Goal: Find specific page/section: Find specific page/section

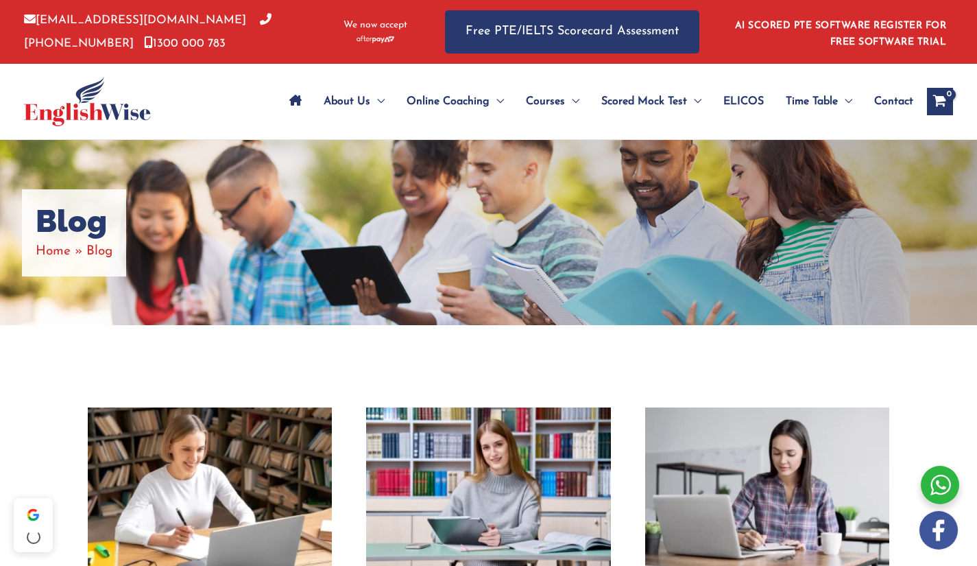
click at [653, 197] on div "Blog Home Blog" at bounding box center [488, 232] width 977 height 185
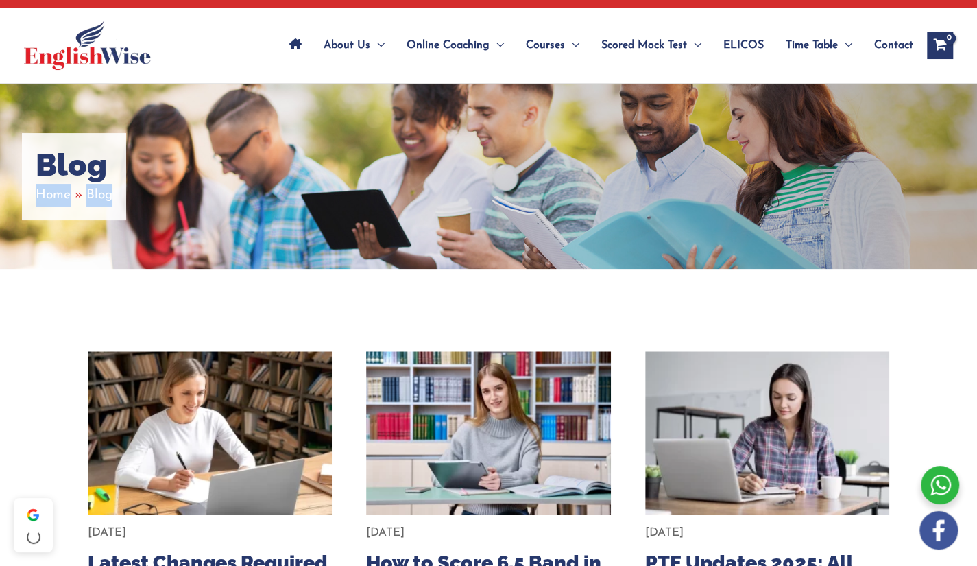
click at [653, 197] on div "Blog Home Blog" at bounding box center [488, 176] width 977 height 185
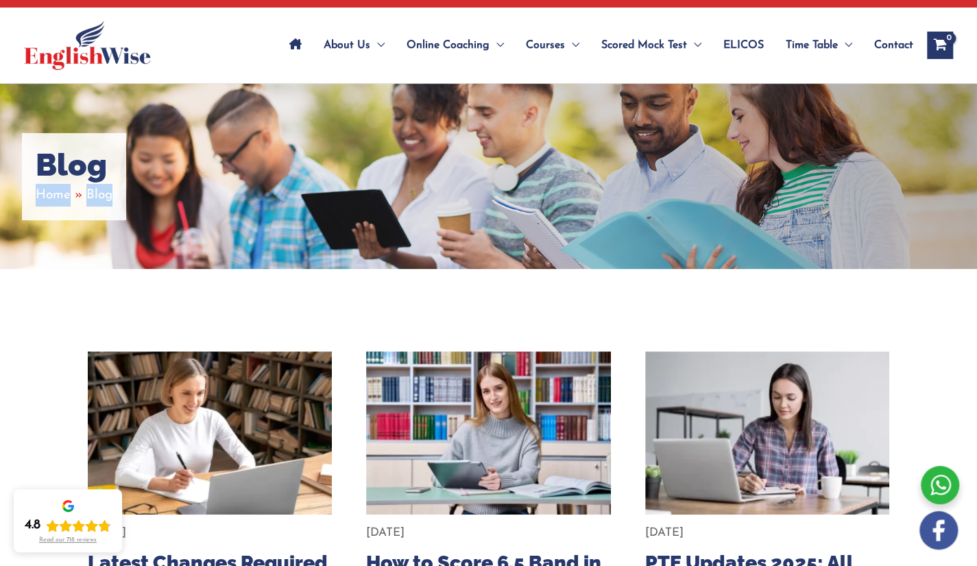
click at [653, 197] on div "Blog Home Blog" at bounding box center [488, 176] width 977 height 185
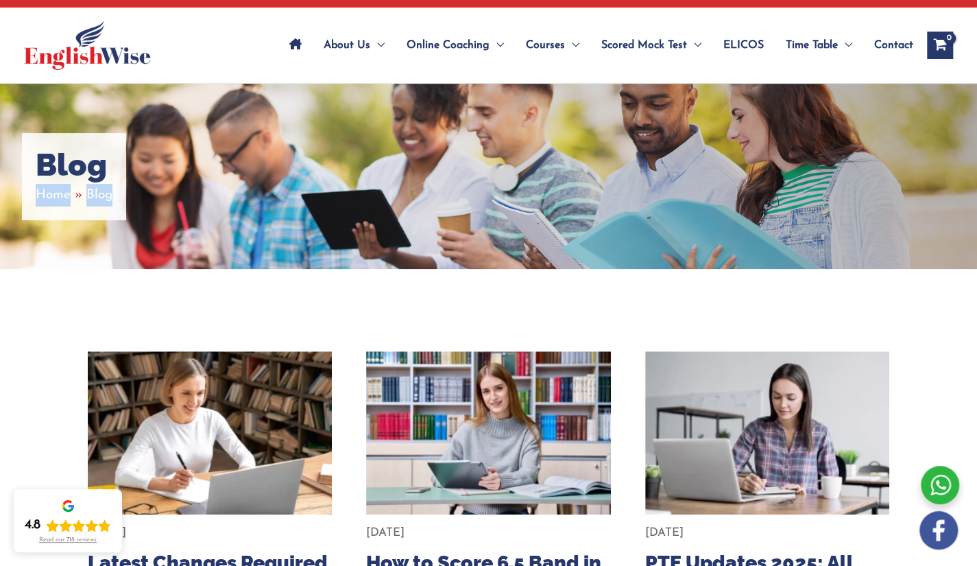
click at [653, 197] on div "Blog Home Blog" at bounding box center [488, 176] width 977 height 185
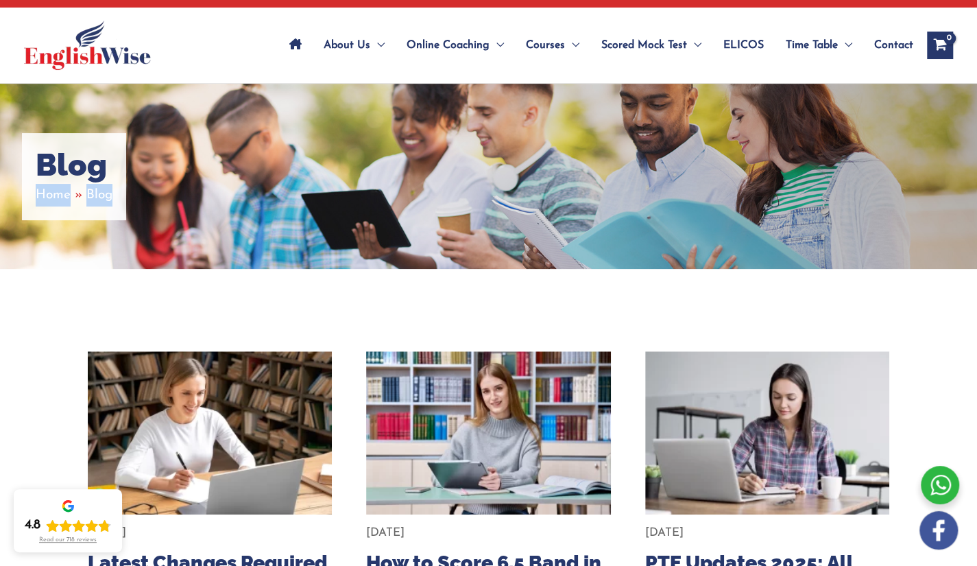
click at [653, 197] on div "Blog Home Blog" at bounding box center [488, 176] width 977 height 185
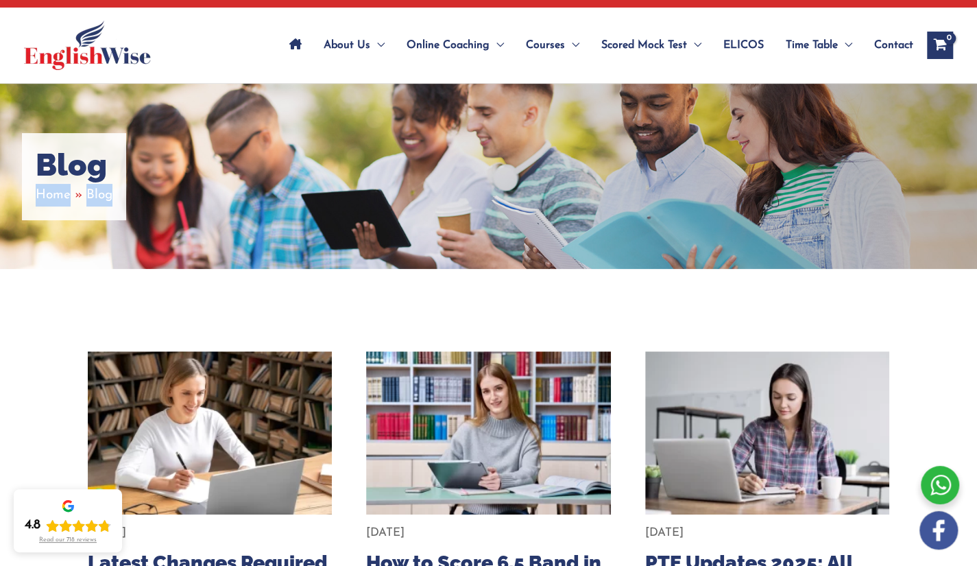
click at [653, 197] on div "Blog Home Blog" at bounding box center [488, 176] width 977 height 185
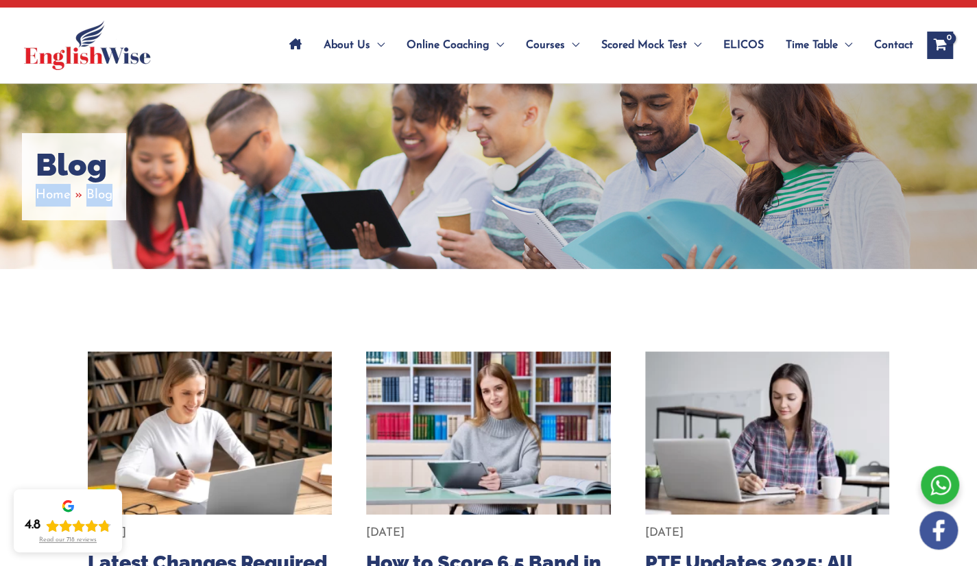
click at [653, 197] on div "Blog Home Blog" at bounding box center [488, 176] width 977 height 185
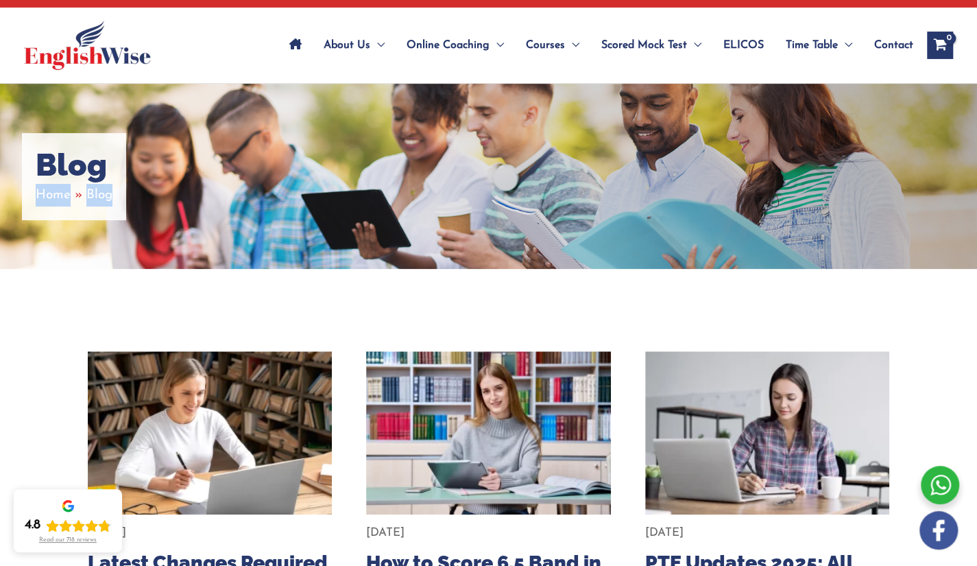
click at [653, 197] on div "Blog Home Blog" at bounding box center [488, 176] width 977 height 185
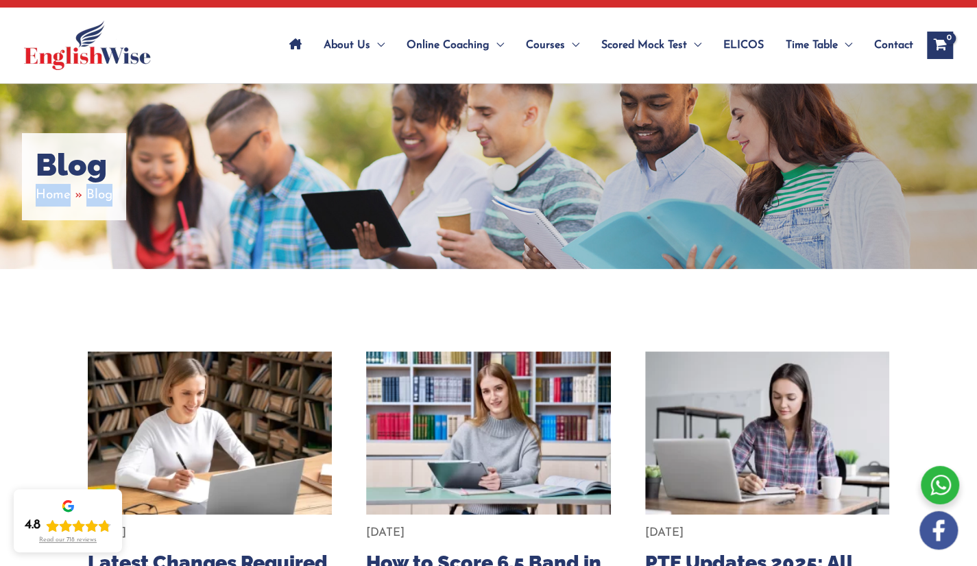
click at [653, 197] on div "Blog Home Blog" at bounding box center [488, 176] width 977 height 185
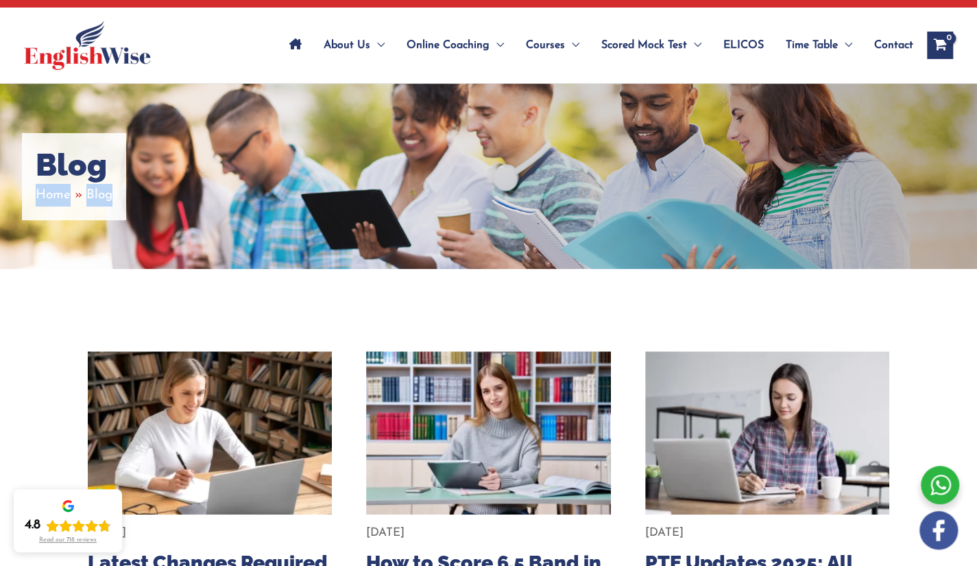
click at [653, 197] on div "Blog Home Blog" at bounding box center [488, 176] width 977 height 185
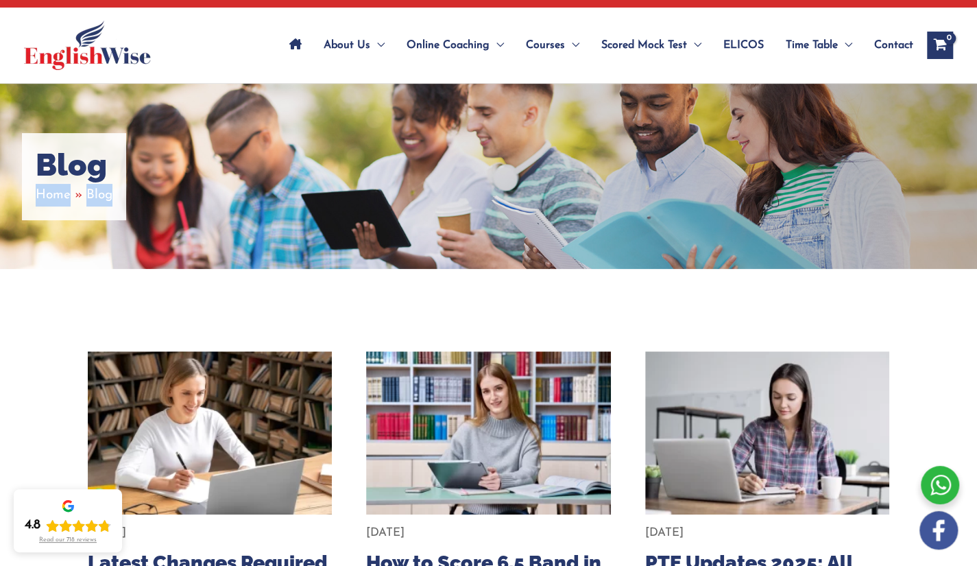
click at [653, 197] on div "Blog Home Blog" at bounding box center [488, 176] width 977 height 185
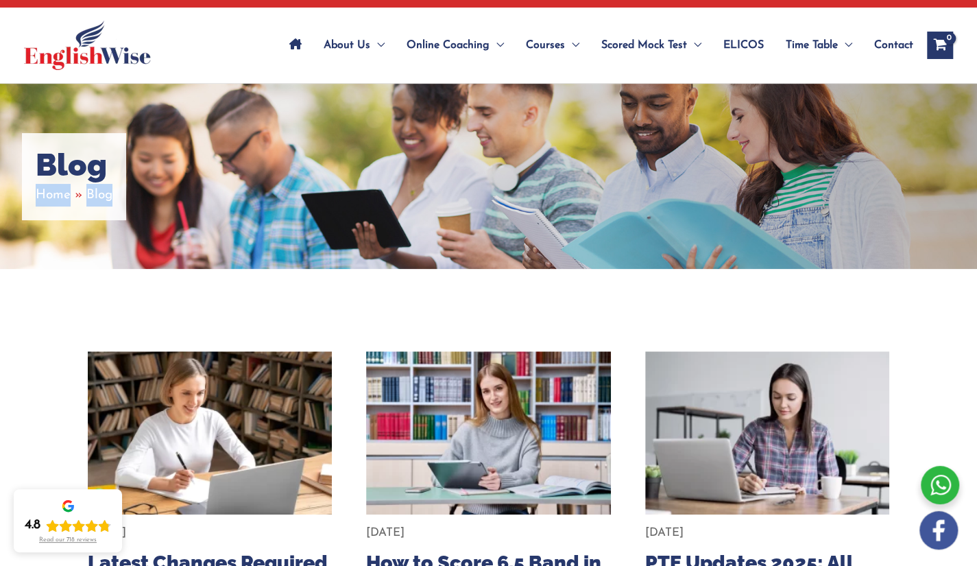
click at [653, 197] on div "Blog Home Blog" at bounding box center [488, 176] width 977 height 185
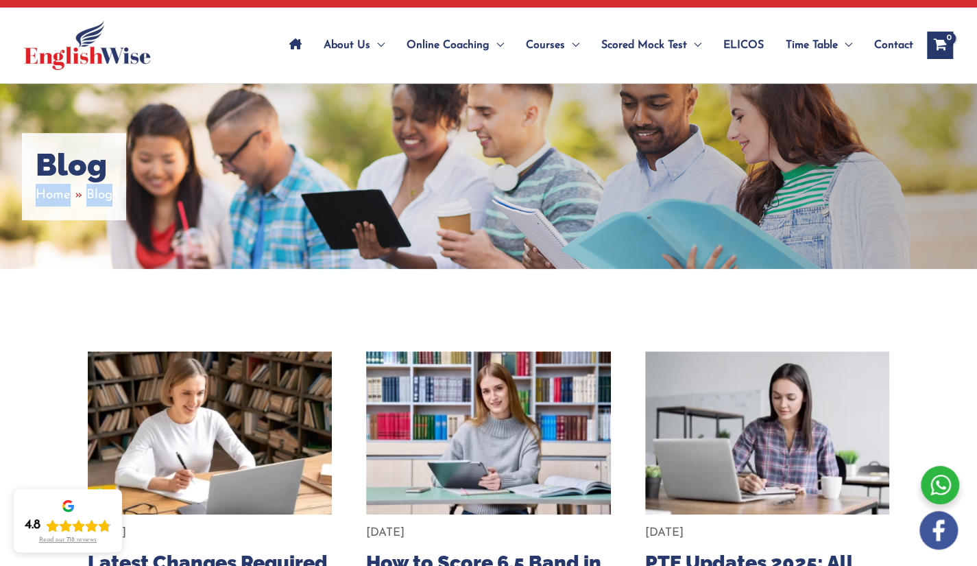
click at [653, 197] on div "Blog Home Blog" at bounding box center [488, 176] width 977 height 185
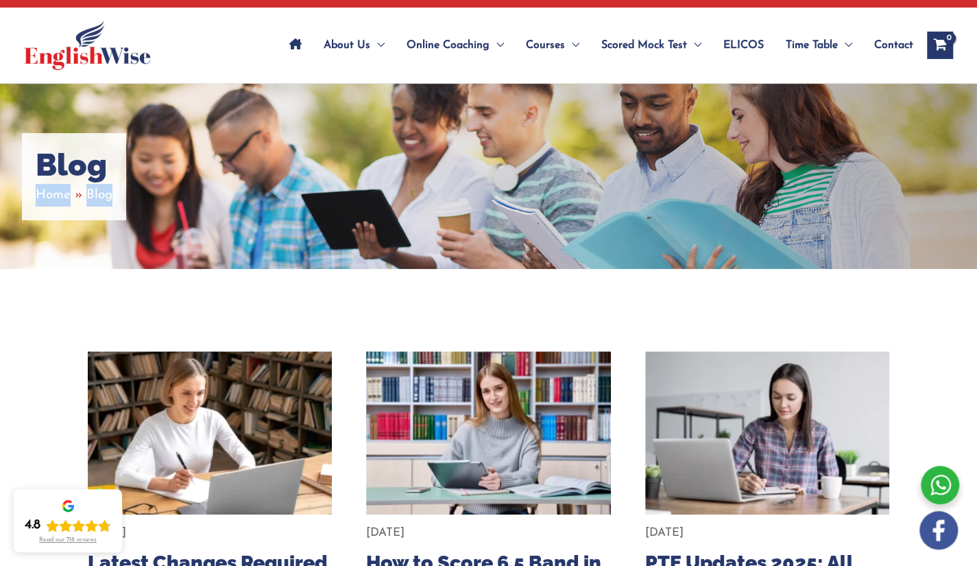
click at [653, 197] on div "Blog Home Blog" at bounding box center [488, 176] width 977 height 185
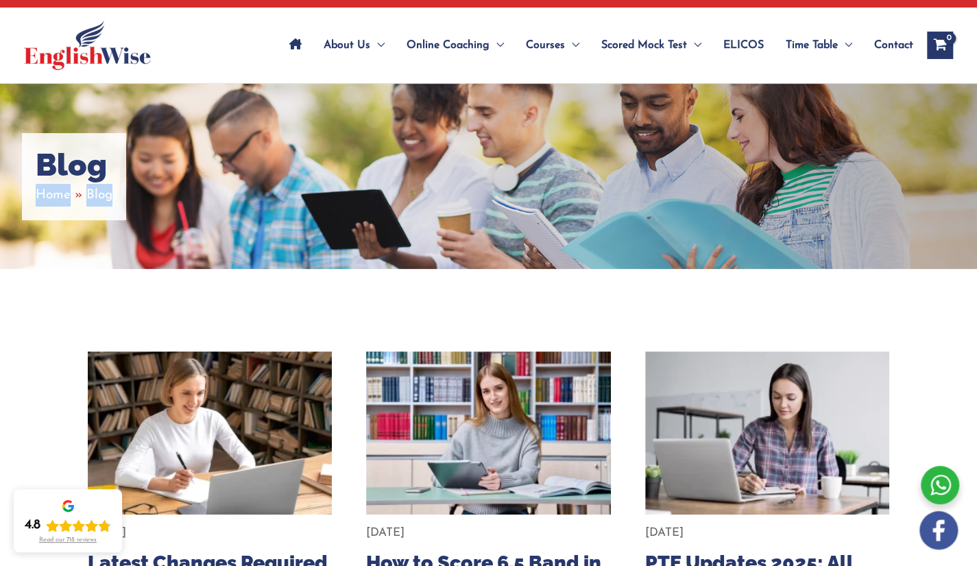
click at [653, 197] on div "Blog Home Blog" at bounding box center [488, 176] width 977 height 185
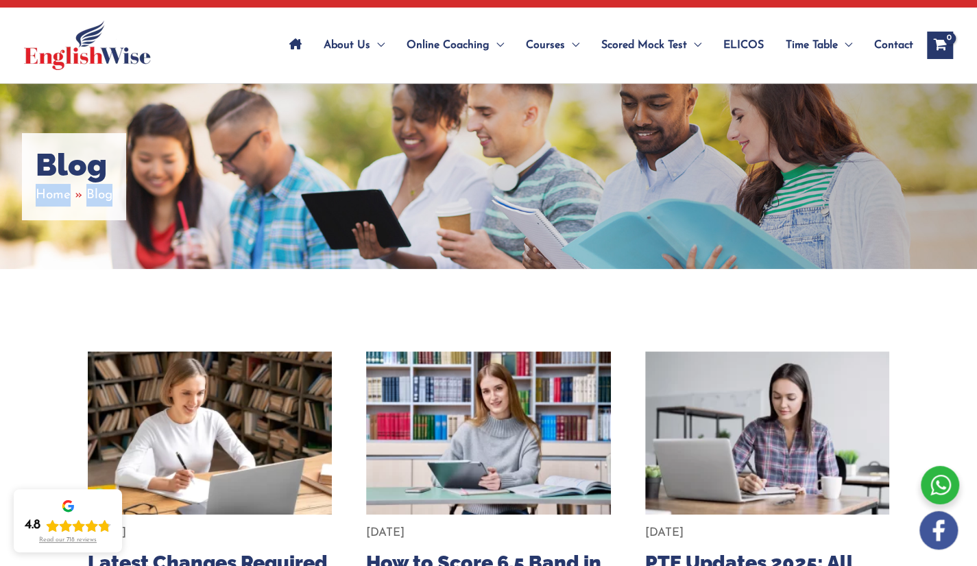
click at [653, 197] on div "Blog Home Blog" at bounding box center [488, 176] width 977 height 185
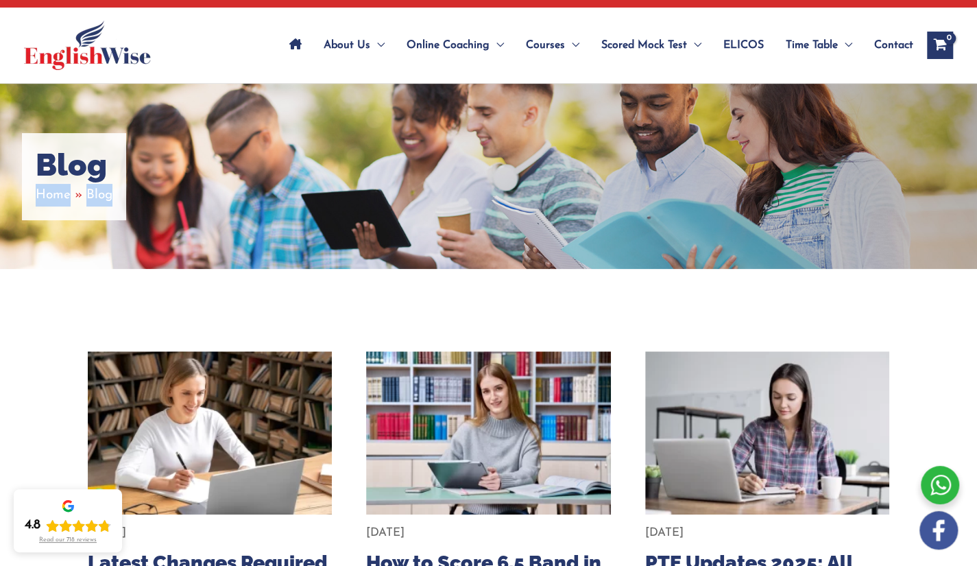
click at [653, 197] on div "Blog Home Blog" at bounding box center [488, 176] width 977 height 185
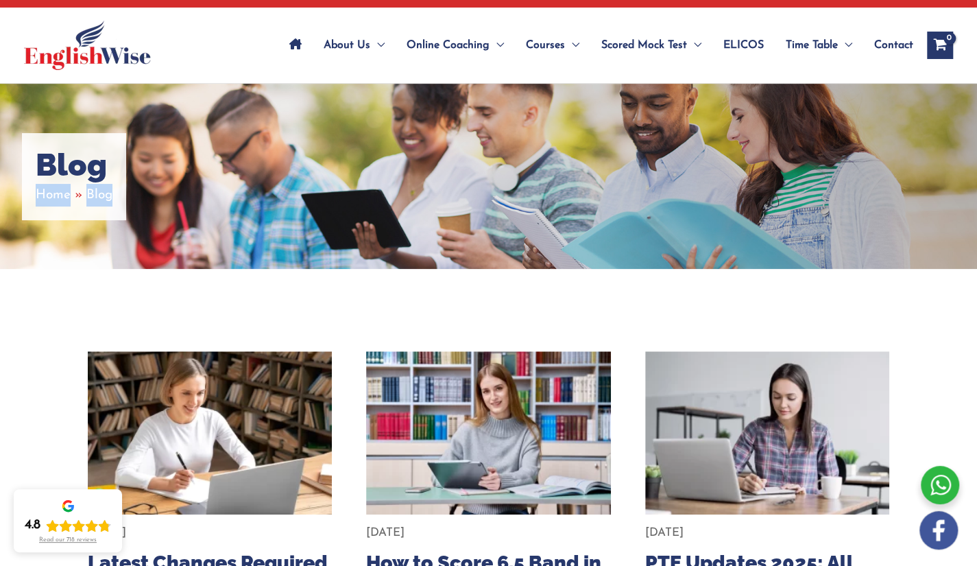
click at [653, 197] on div "Blog Home Blog" at bounding box center [488, 176] width 977 height 185
click at [666, 199] on div "Blog Home Blog" at bounding box center [488, 176] width 977 height 185
